Goal: Entertainment & Leisure: Consume media (video, audio)

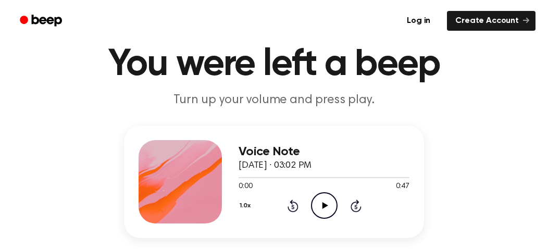
scroll to position [52, 0]
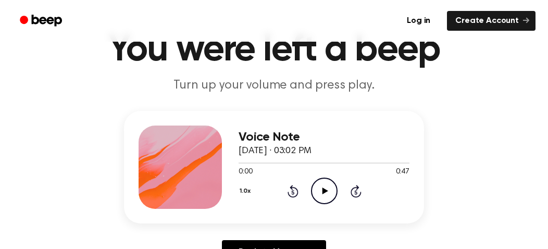
click at [324, 192] on icon at bounding box center [325, 190] width 6 height 7
click at [293, 192] on icon at bounding box center [292, 192] width 3 height 4
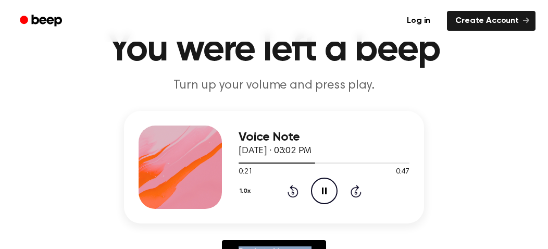
click at [293, 192] on icon at bounding box center [292, 192] width 3 height 4
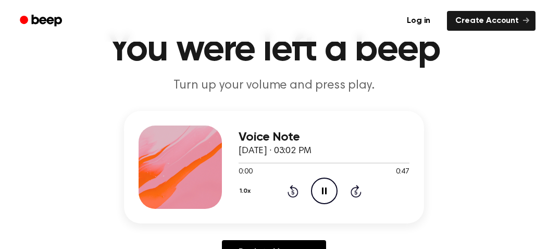
click at [295, 192] on icon "Rewind 5 seconds" at bounding box center [292, 191] width 11 height 14
click at [323, 191] on icon at bounding box center [325, 190] width 6 height 7
click at [293, 190] on icon at bounding box center [292, 192] width 3 height 4
click at [289, 189] on icon "Rewind 5 seconds" at bounding box center [292, 191] width 11 height 14
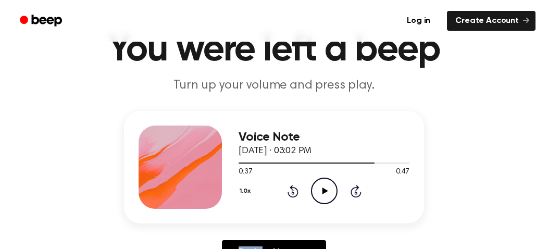
click at [289, 189] on icon "Rewind 5 seconds" at bounding box center [292, 191] width 11 height 14
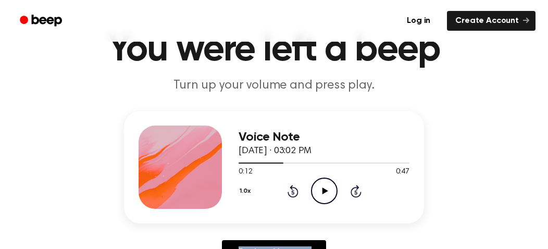
click at [289, 189] on icon "Rewind 5 seconds" at bounding box center [292, 191] width 11 height 14
click at [324, 189] on icon at bounding box center [325, 190] width 6 height 7
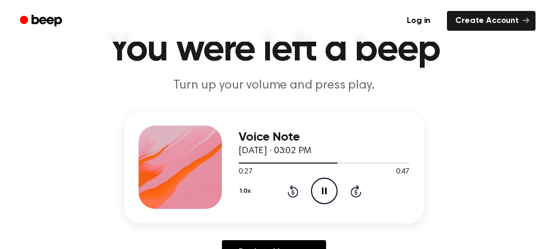
click at [318, 192] on icon "Pause Audio" at bounding box center [324, 191] width 27 height 27
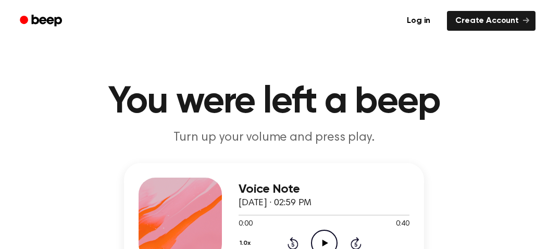
scroll to position [156, 0]
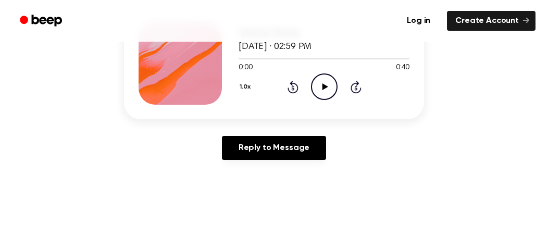
click at [324, 91] on icon "Play Audio" at bounding box center [324, 86] width 27 height 27
